Goal: Transaction & Acquisition: Download file/media

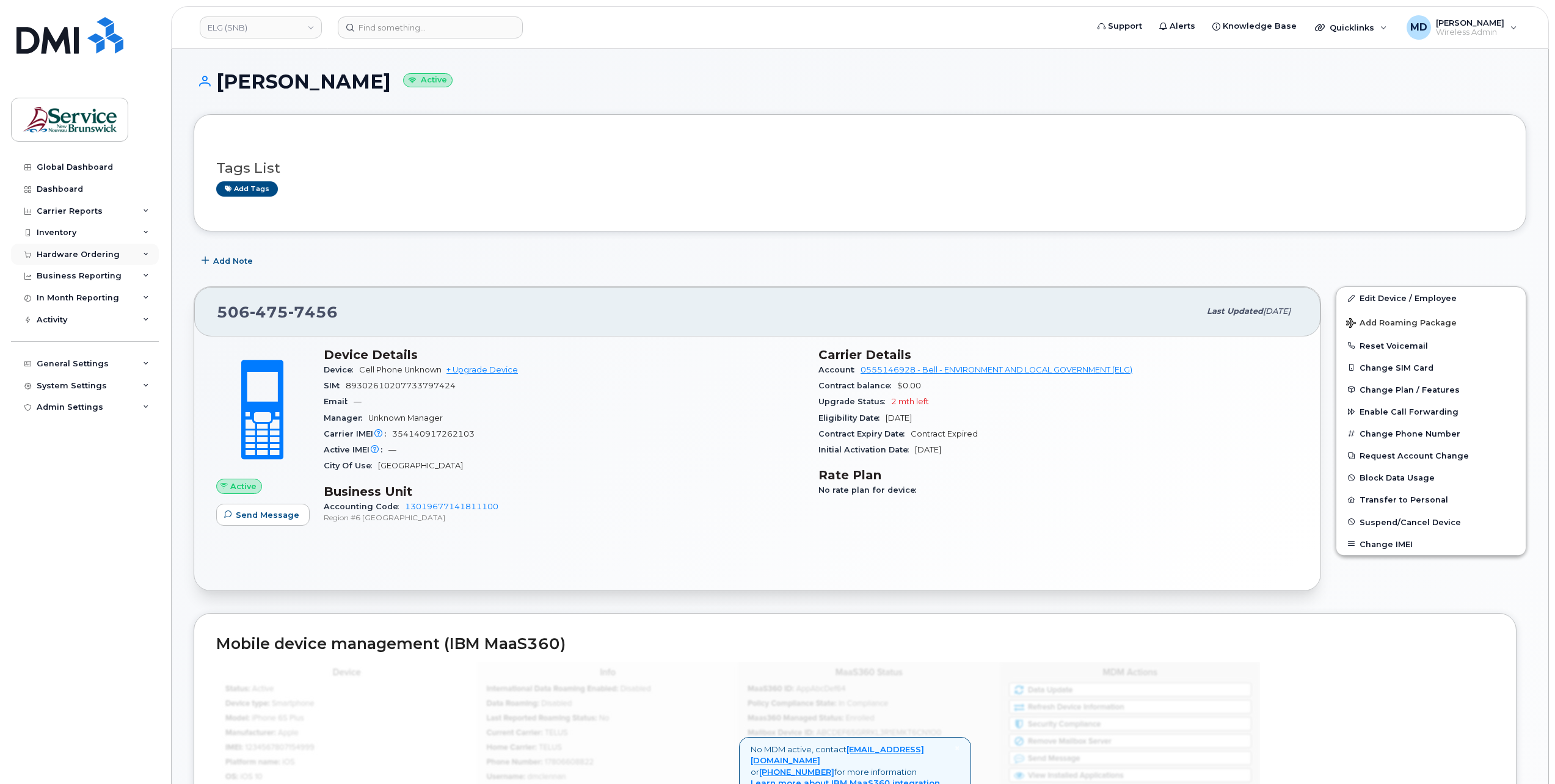
scroll to position [203, 0]
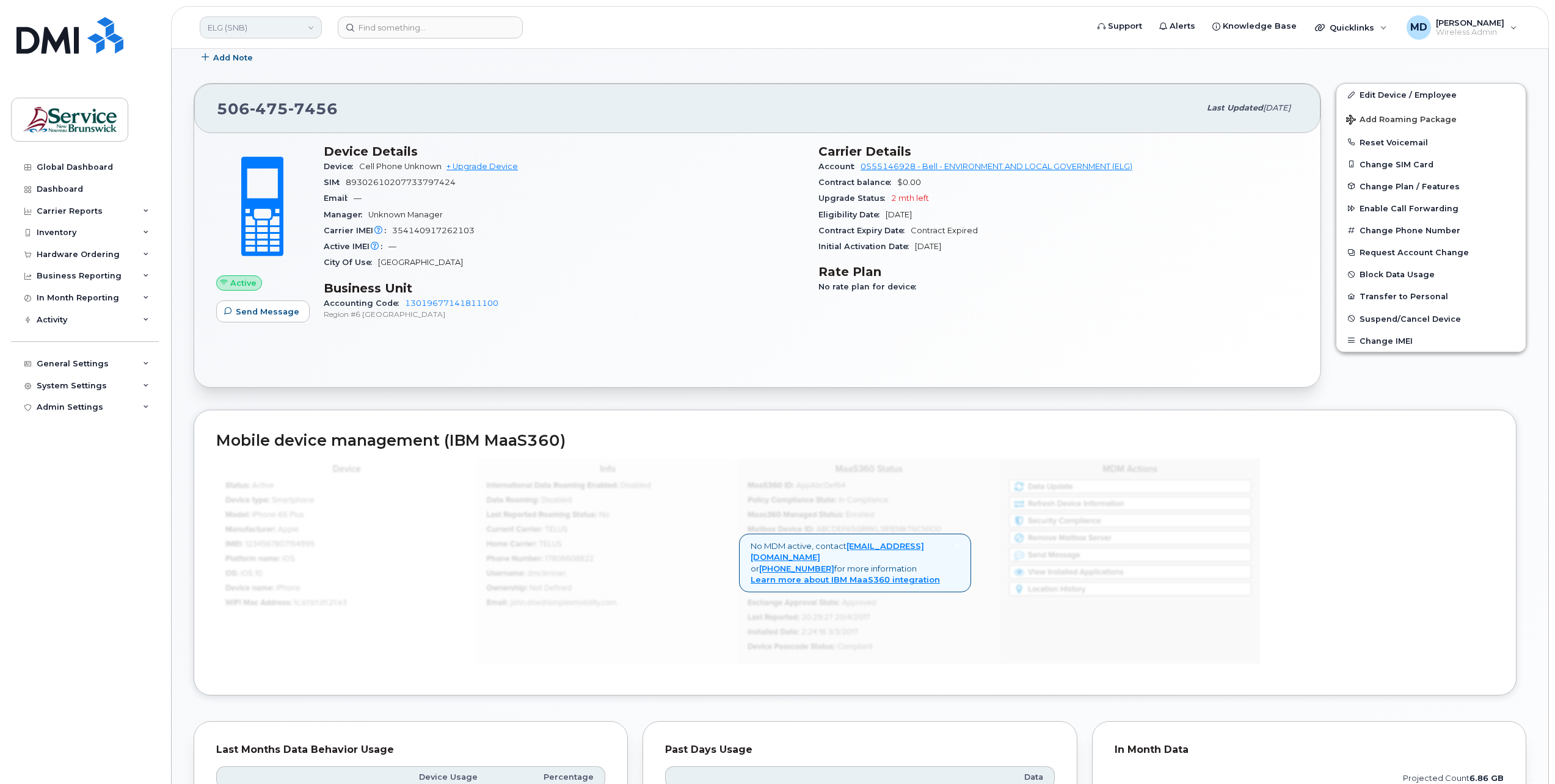
click at [253, 34] on link "ELG (SNB)" at bounding box center [260, 26] width 122 height 22
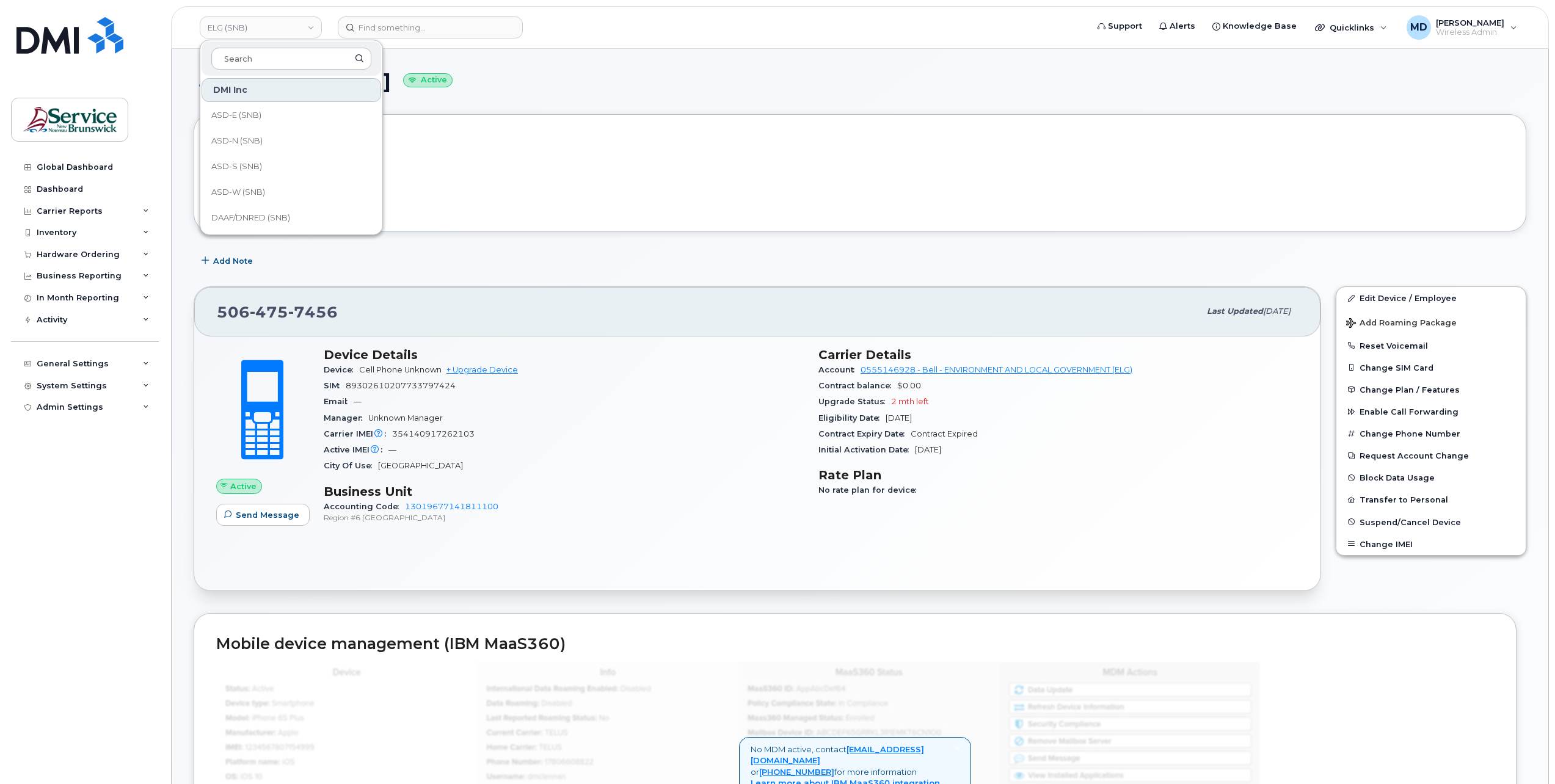
scroll to position [407, 0]
click at [256, 139] on link "KLC (SNB)" at bounding box center [291, 145] width 180 height 25
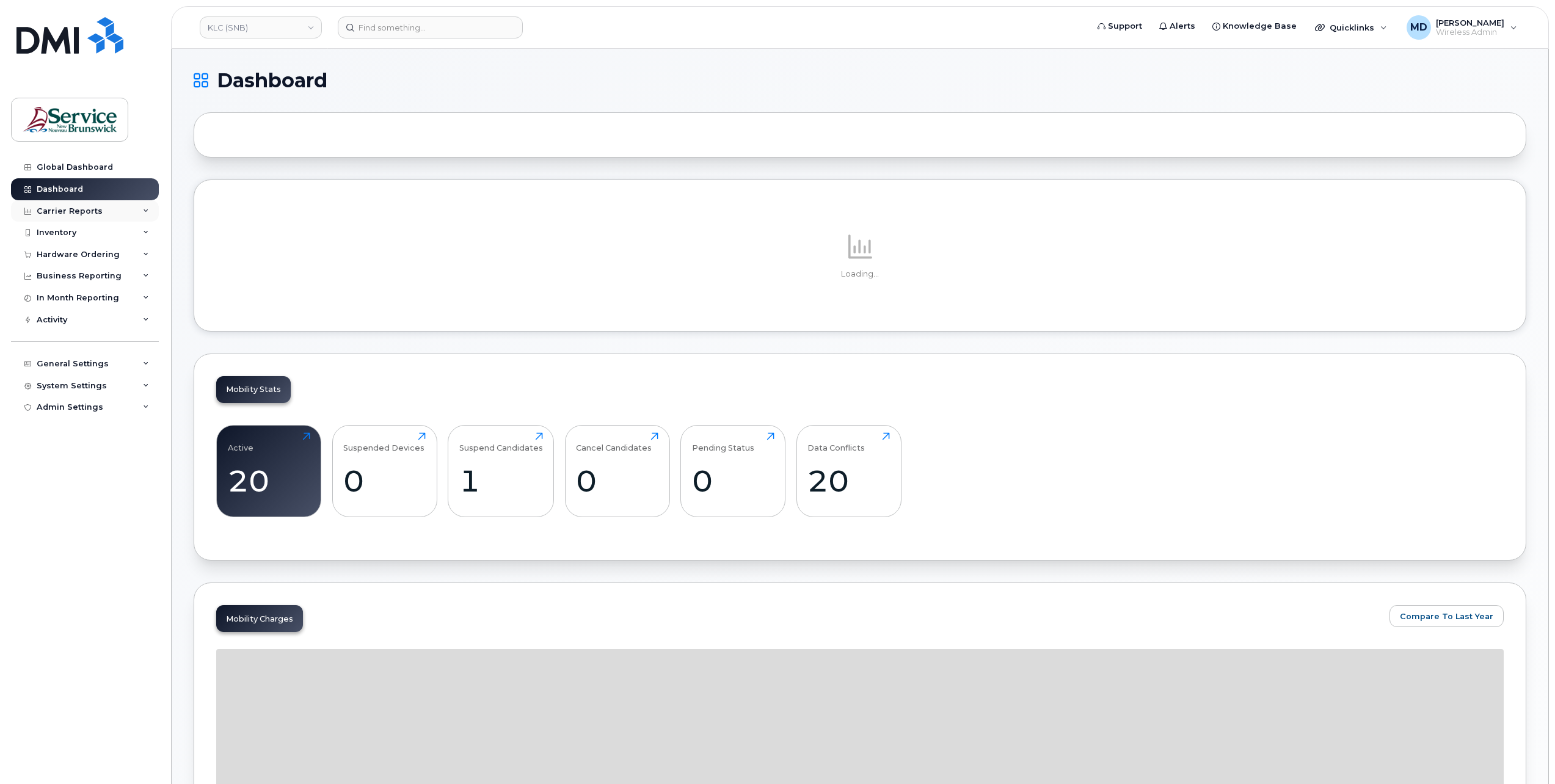
click at [90, 213] on div "Carrier Reports" at bounding box center [70, 211] width 66 height 9
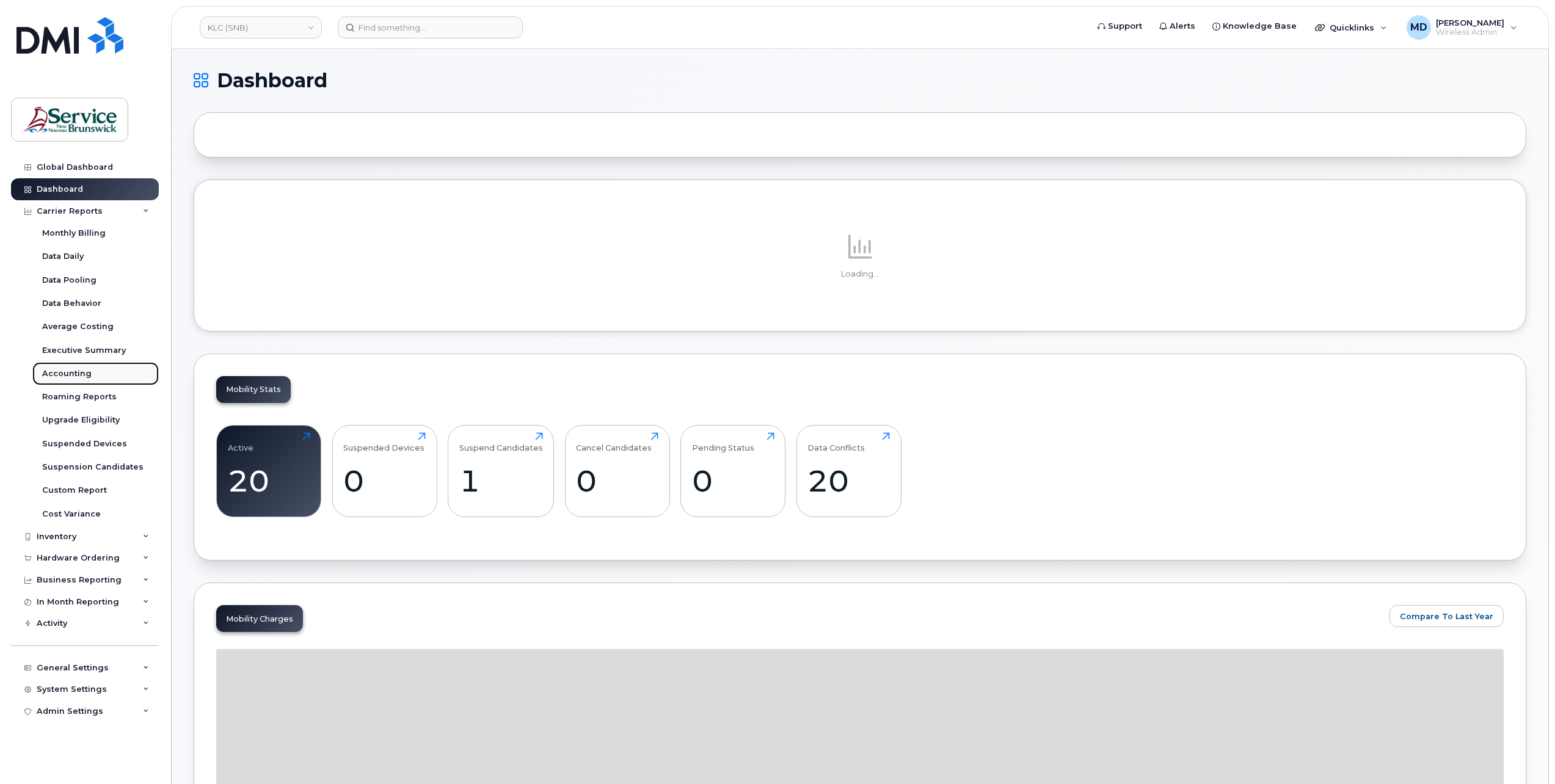
click at [78, 375] on div "Accounting" at bounding box center [67, 374] width 49 height 11
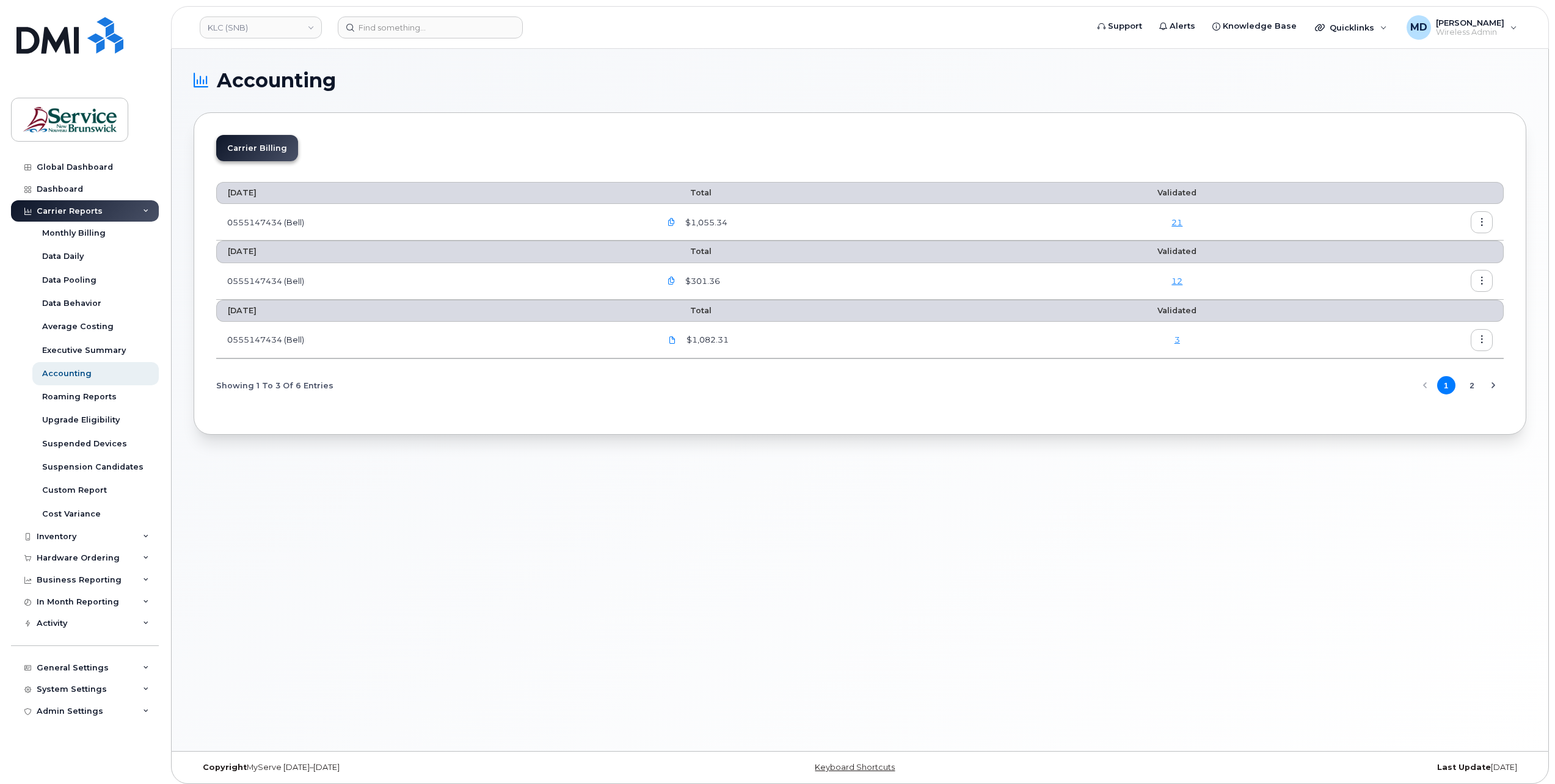
click at [675, 219] on icon "button" at bounding box center [672, 222] width 8 height 8
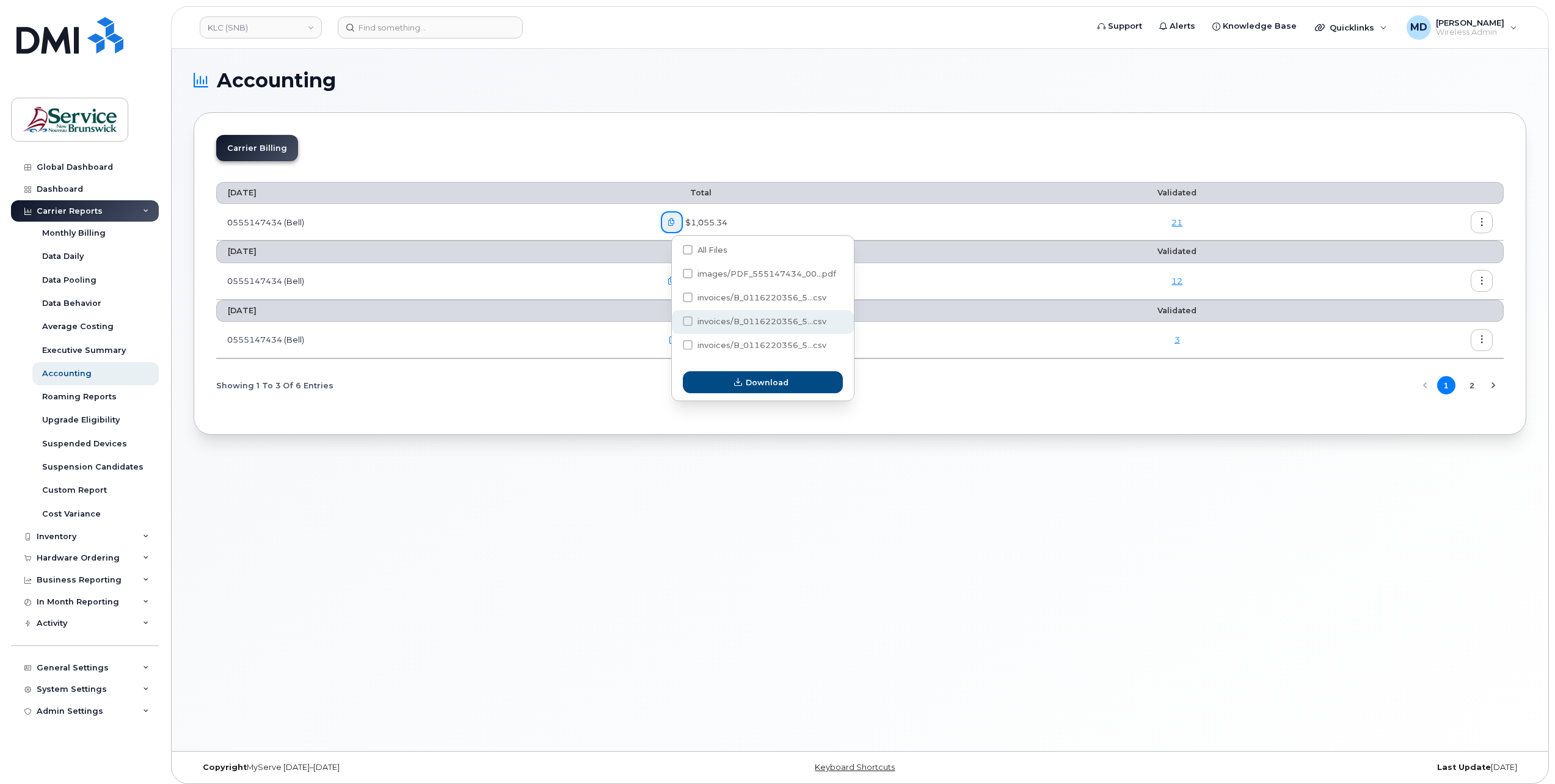
click at [720, 317] on span "invoices/B_0116220356_5...csv" at bounding box center [761, 322] width 129 height 9
click at [674, 319] on input "invoices/B_0116220356_5...csv" at bounding box center [671, 322] width 6 height 6
checkbox input "true"
click at [738, 385] on icon "button" at bounding box center [738, 382] width 8 height 8
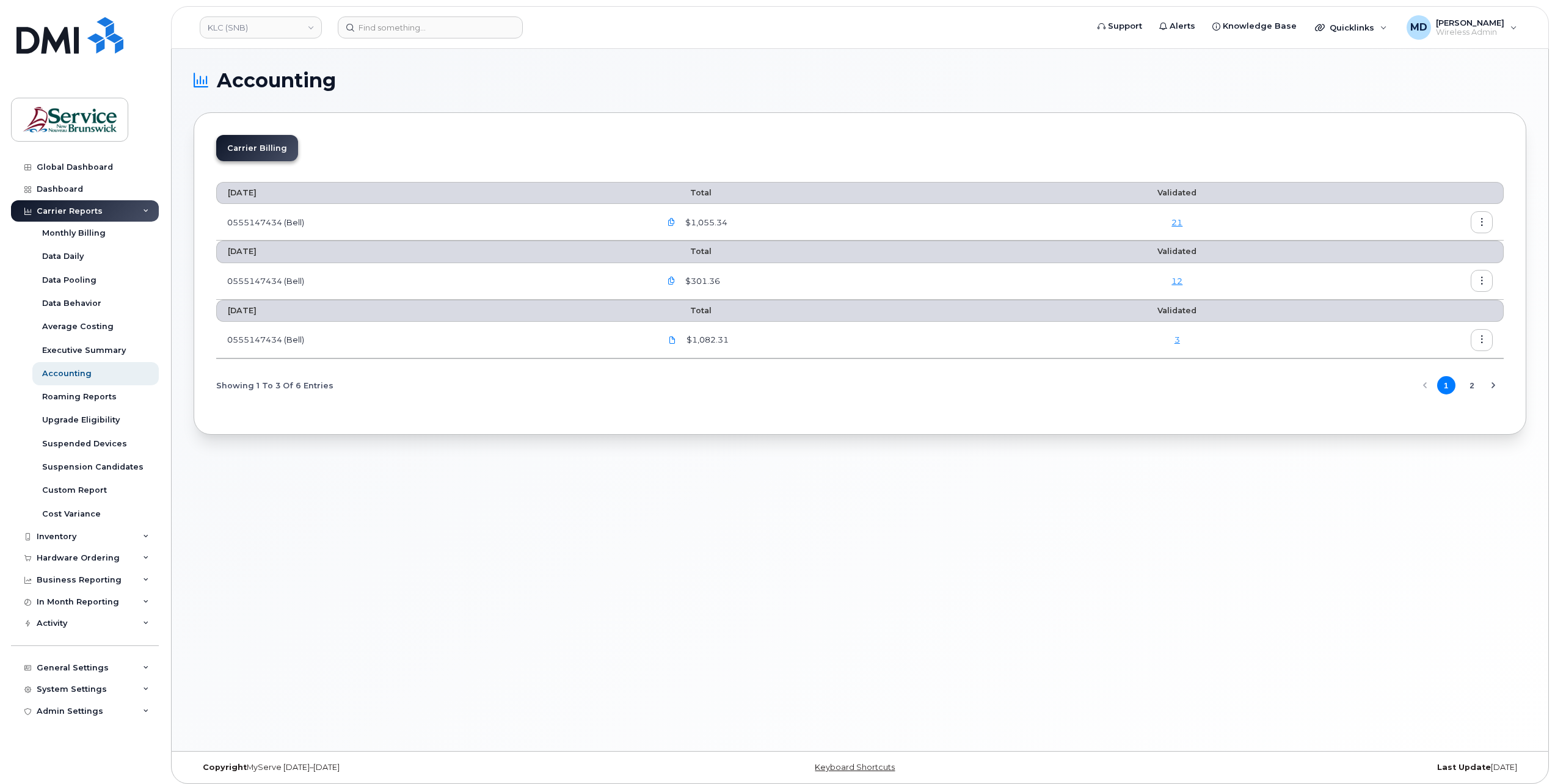
click at [675, 218] on icon "button" at bounding box center [672, 222] width 8 height 8
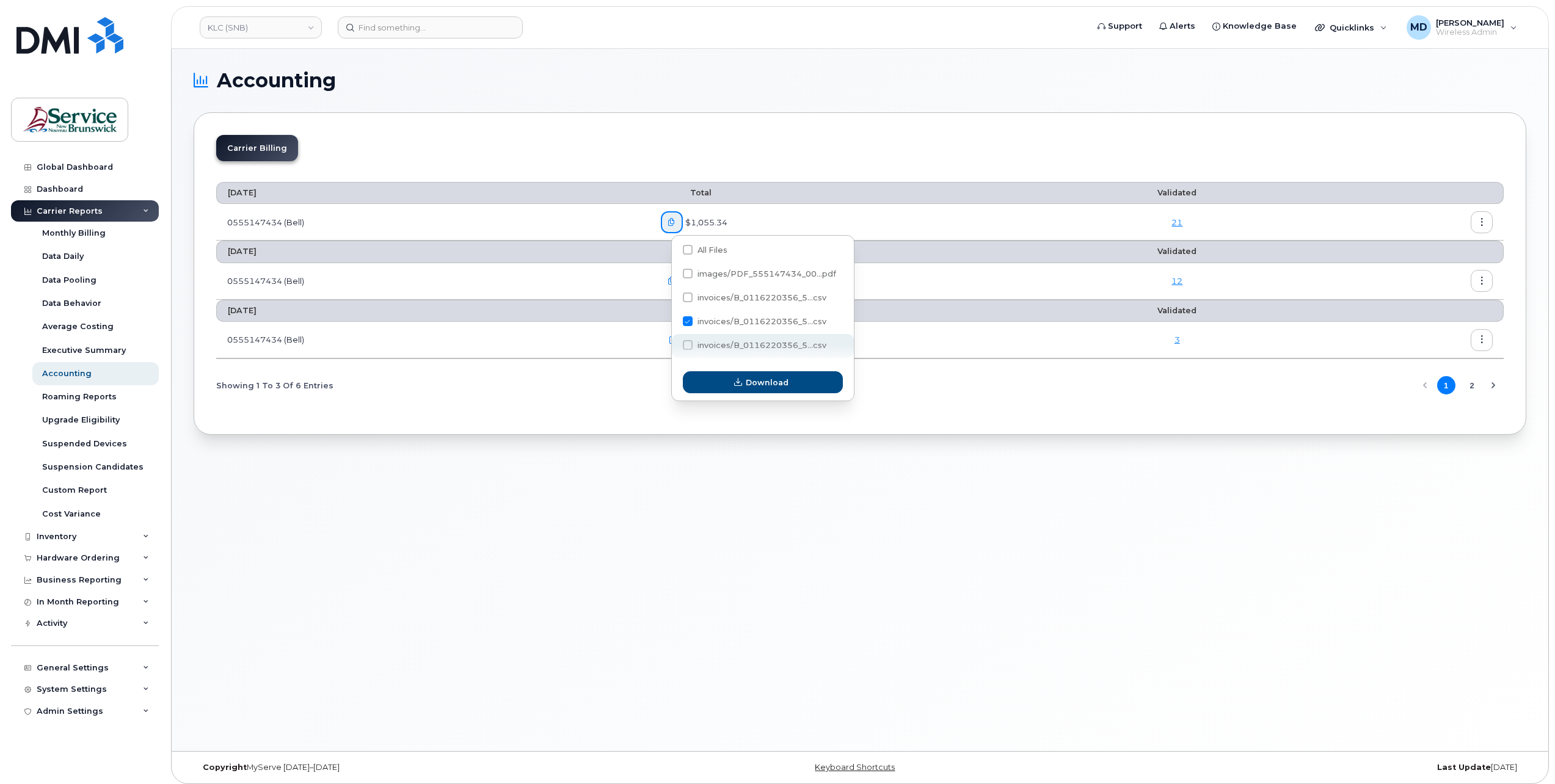
click at [733, 344] on span "invoices/B_0116220356_5...csv" at bounding box center [761, 345] width 129 height 9
click at [674, 344] on input "invoices/B_0116220356_5...csv" at bounding box center [671, 345] width 6 height 6
checkbox input "true"
click at [686, 322] on span at bounding box center [688, 321] width 9 height 9
click at [674, 322] on input "invoices/B_0116220356_5...csv" at bounding box center [671, 322] width 6 height 6
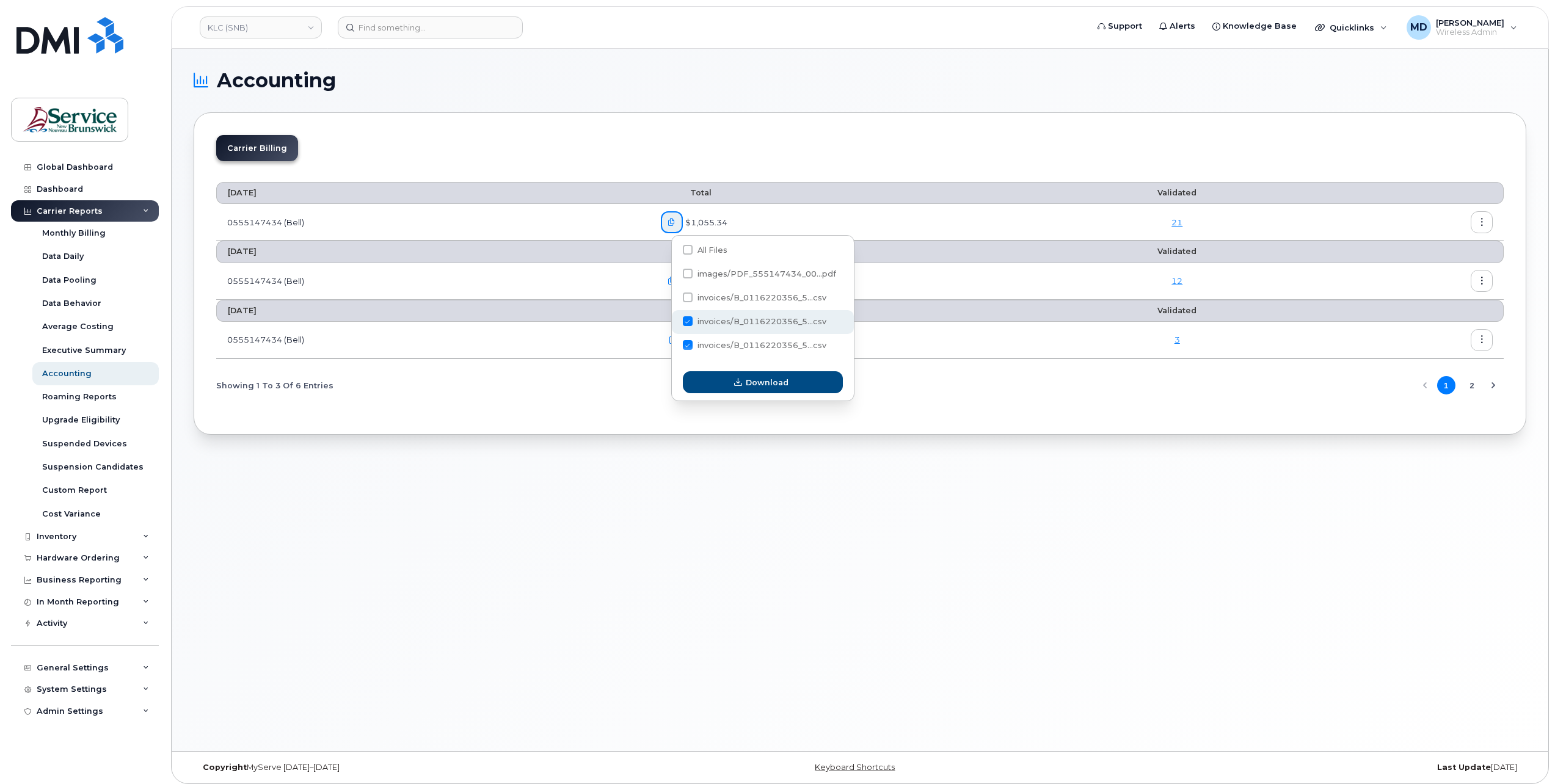
checkbox input "false"
click at [721, 383] on button "Download" at bounding box center [762, 382] width 160 height 22
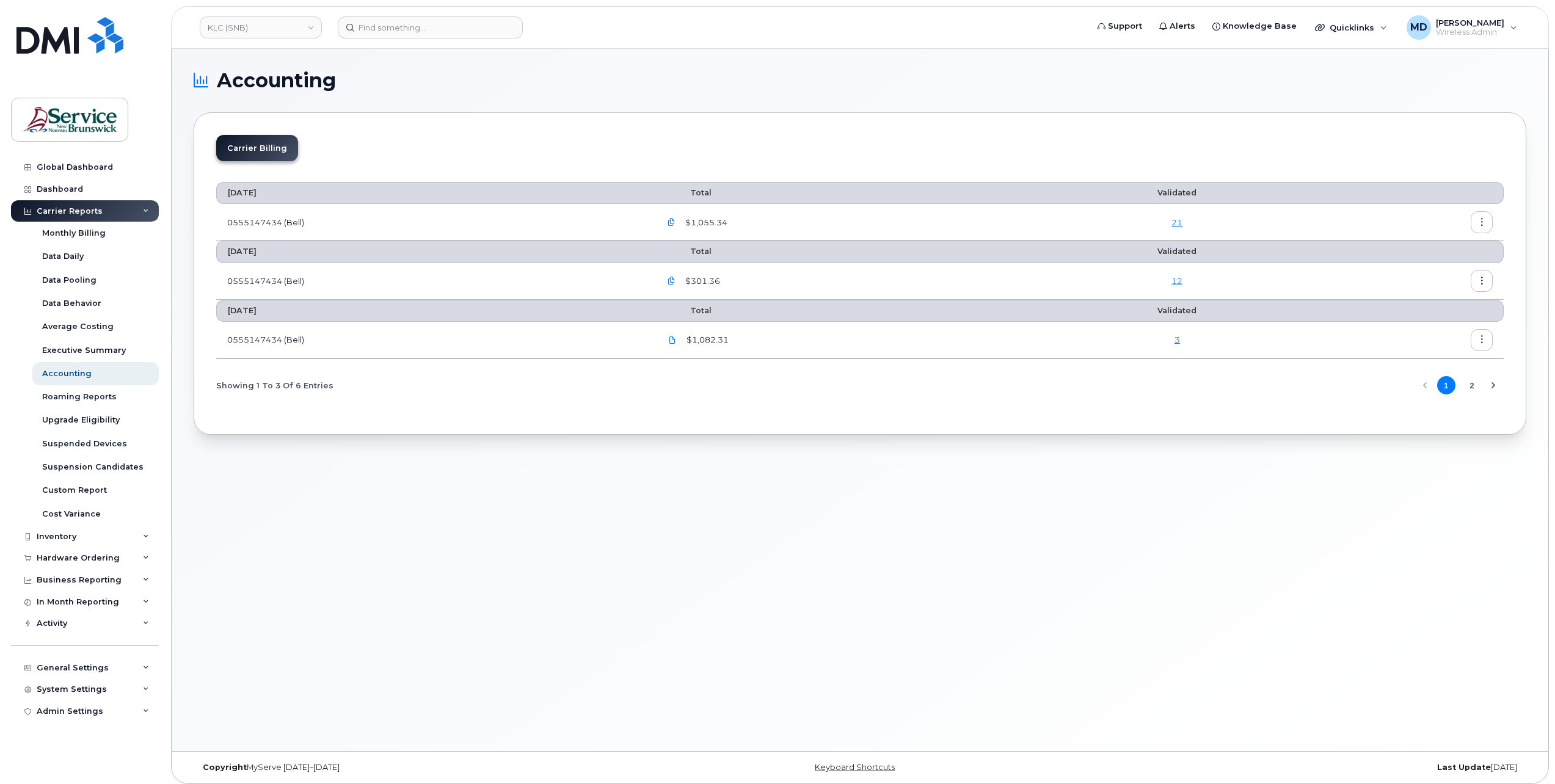
click at [683, 221] on button "button" at bounding box center [672, 221] width 22 height 22
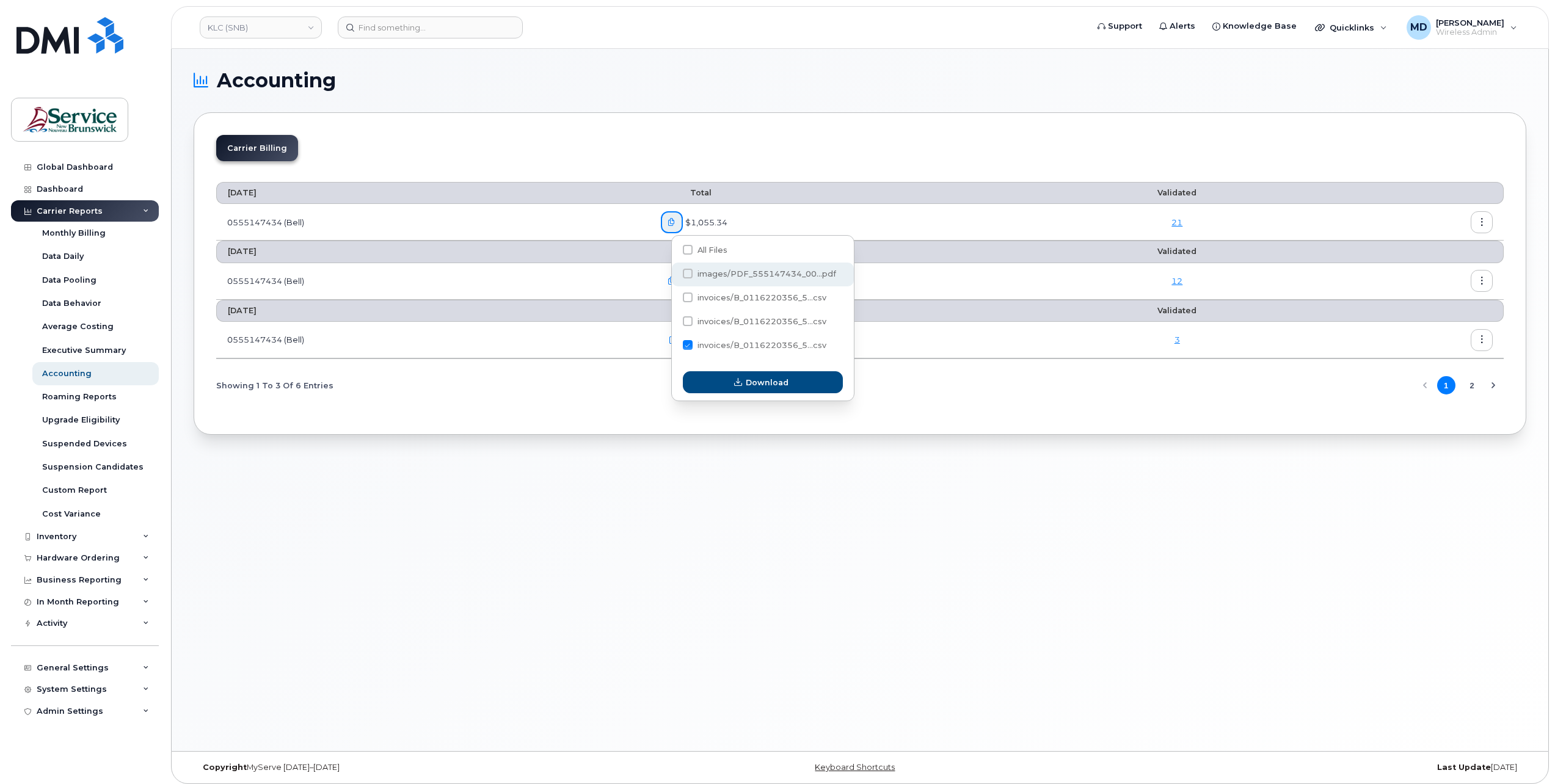
click at [724, 277] on span "images/PDF_555147434_00...pdf" at bounding box center [766, 274] width 139 height 9
click at [674, 277] on input "images/PDF_555147434_00...pdf" at bounding box center [671, 274] width 6 height 6
checkbox input "true"
click at [710, 352] on span "invoices/B_0116220356_5...csv" at bounding box center [755, 347] width 144 height 9
checkbox input "false"
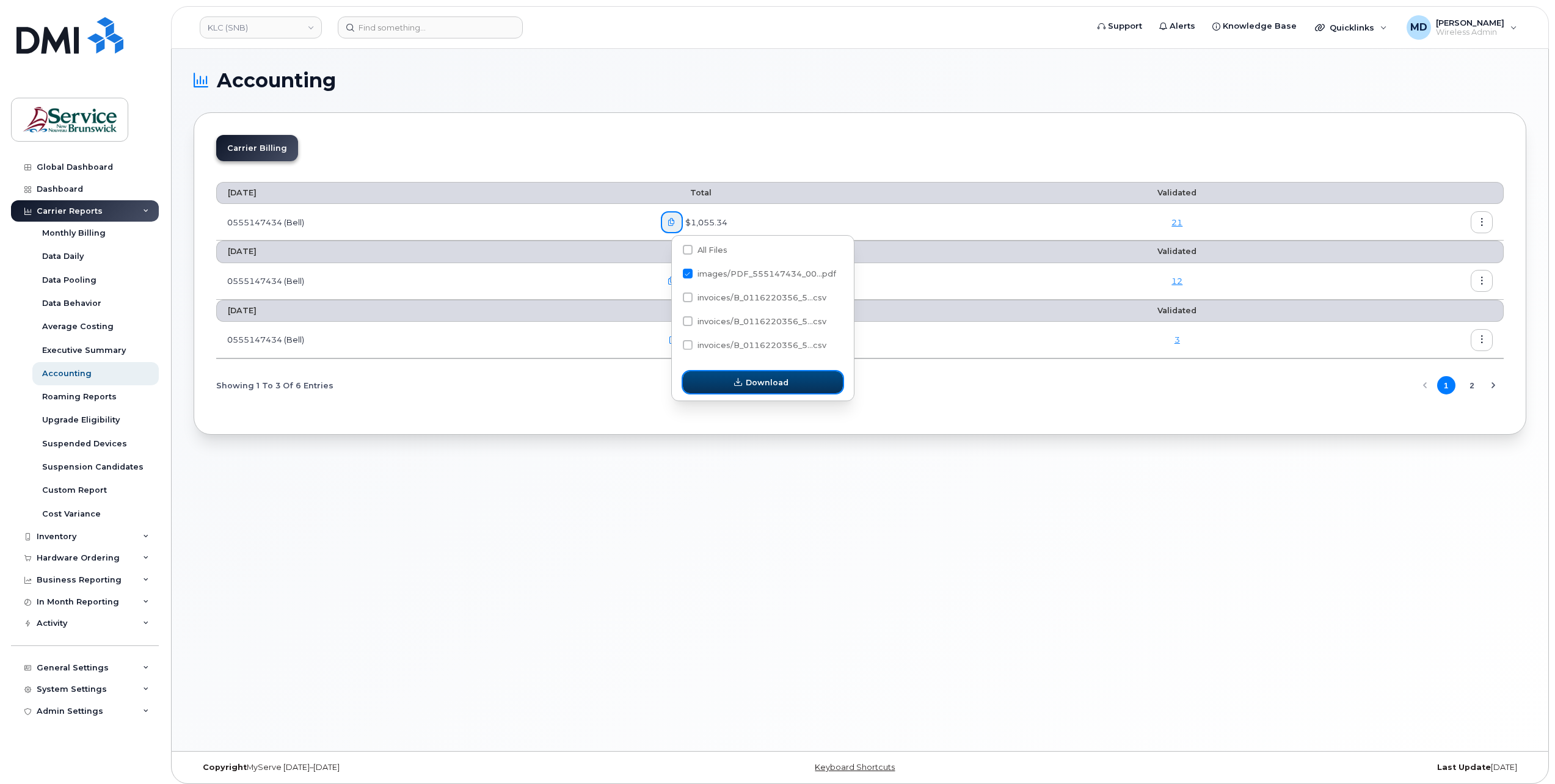
click at [731, 377] on button "Download" at bounding box center [762, 382] width 160 height 22
